Goal: Task Accomplishment & Management: Manage account settings

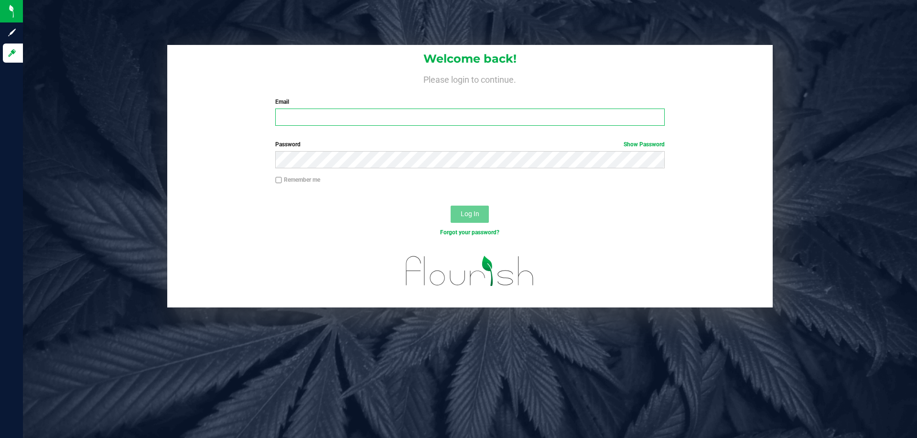
click at [642, 118] on input "Email" at bounding box center [469, 116] width 389 height 17
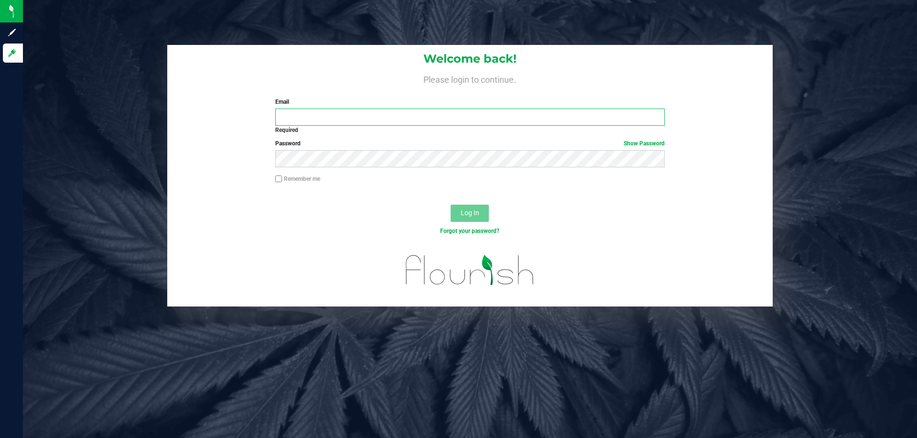
click at [496, 118] on input "Email" at bounding box center [469, 116] width 389 height 17
type input "[PERSON_NAME][EMAIL_ADDRESS][DOMAIN_NAME]"
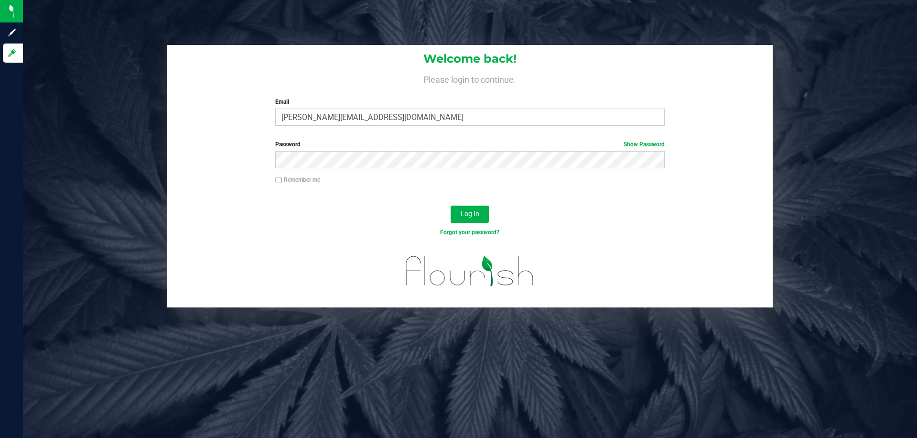
click at [515, 57] on h1 "Welcome back!" at bounding box center [469, 59] width 605 height 12
click at [515, 58] on h1 "Welcome back!" at bounding box center [469, 59] width 605 height 12
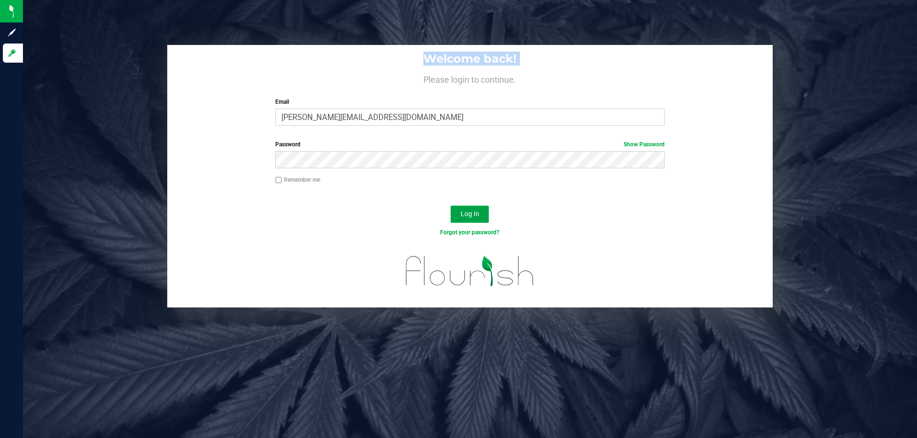
click at [483, 211] on button "Log In" at bounding box center [470, 213] width 38 height 17
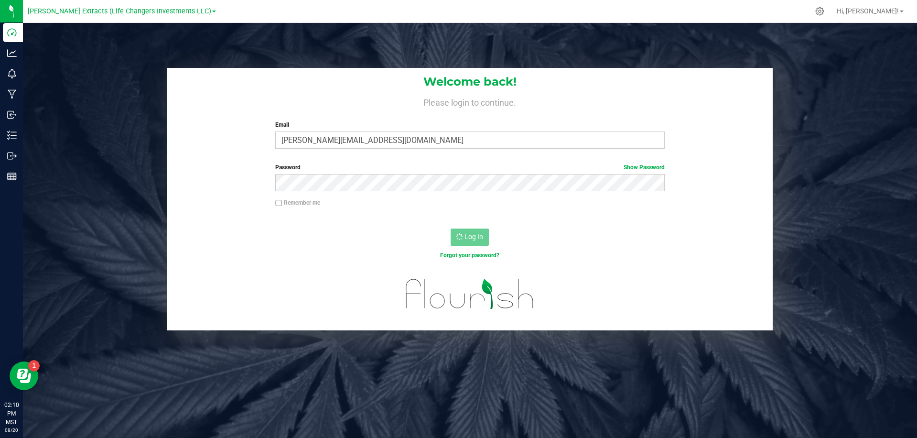
click at [513, 228] on div "Log In" at bounding box center [469, 240] width 605 height 32
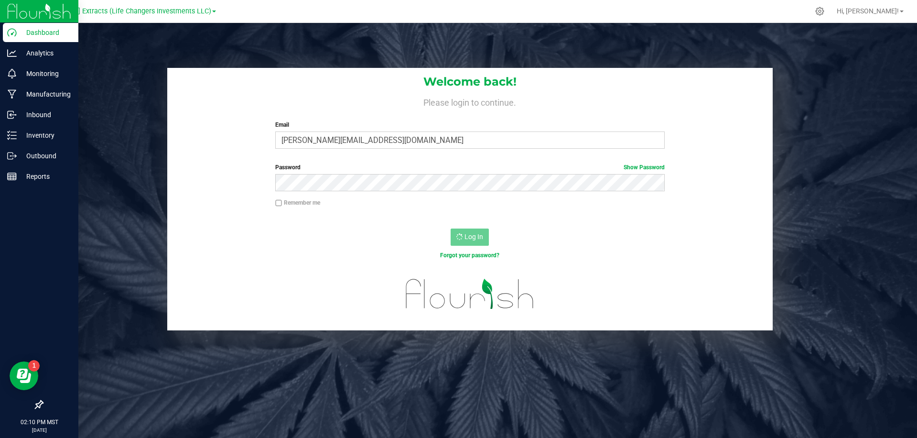
click at [12, 15] on img at bounding box center [39, 11] width 64 height 22
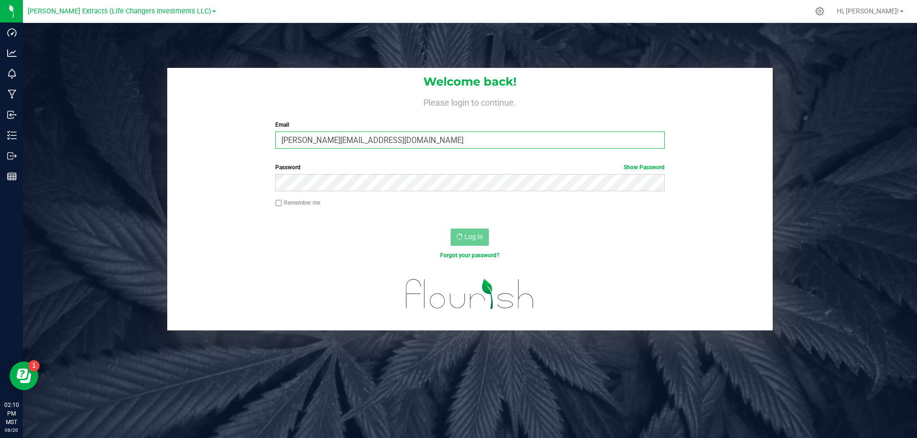
drag, startPoint x: 507, startPoint y: 145, endPoint x: 507, endPoint y: 163, distance: 17.7
click at [507, 145] on input "[PERSON_NAME][EMAIL_ADDRESS][DOMAIN_NAME]" at bounding box center [469, 139] width 389 height 17
drag, startPoint x: 514, startPoint y: 213, endPoint x: 505, endPoint y: 214, distance: 8.7
click at [513, 213] on div "Remember me" at bounding box center [469, 207] width 605 height 18
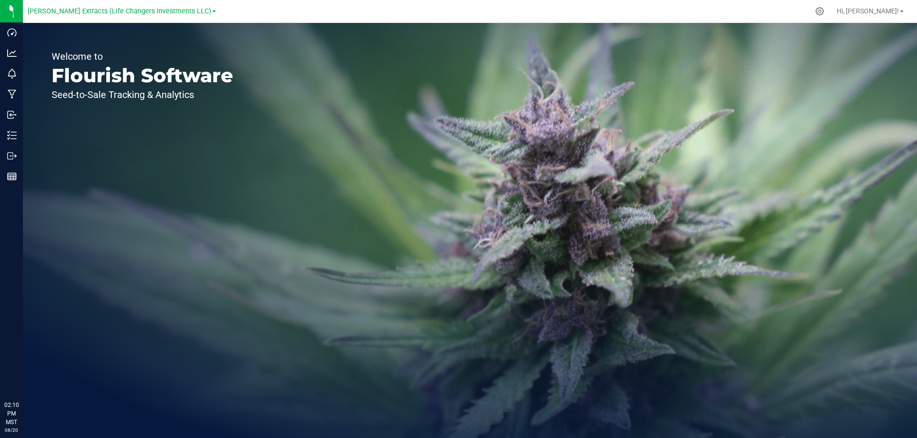
click at [527, 7] on div at bounding box center [514, 11] width 589 height 19
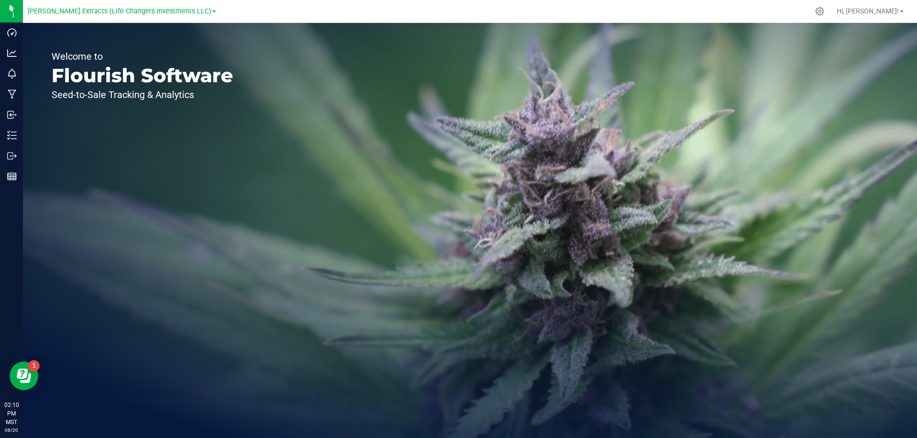
click at [527, 7] on div at bounding box center [514, 11] width 589 height 19
